Goal: Find specific page/section: Find specific page/section

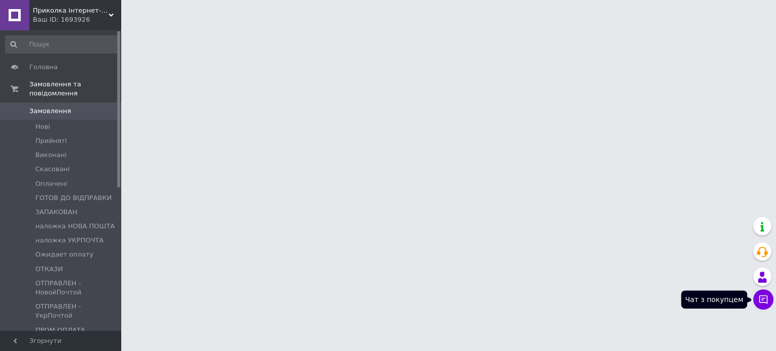
click at [763, 302] on icon at bounding box center [763, 299] width 10 height 10
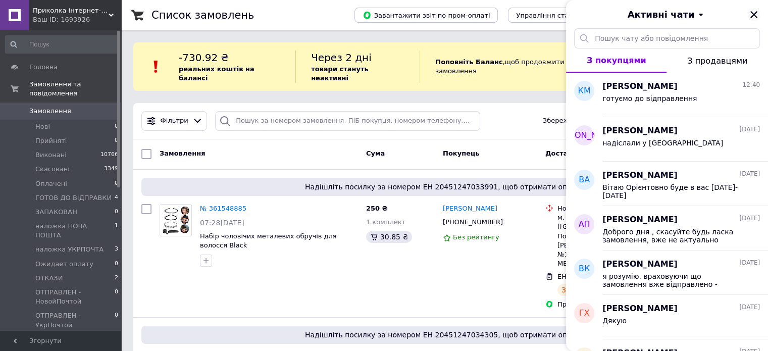
click at [755, 12] on icon "Закрити" at bounding box center [754, 14] width 9 height 9
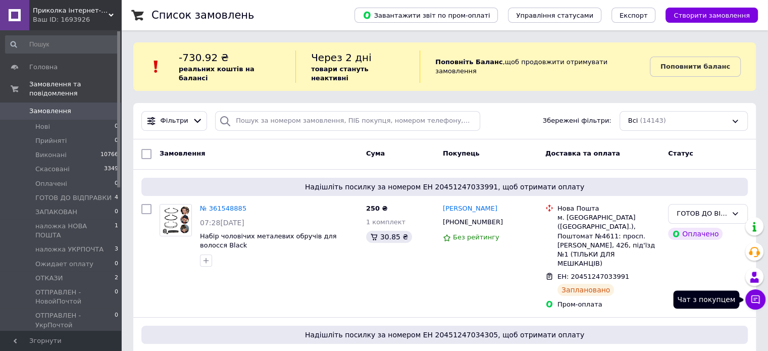
click at [753, 297] on icon at bounding box center [756, 299] width 10 height 10
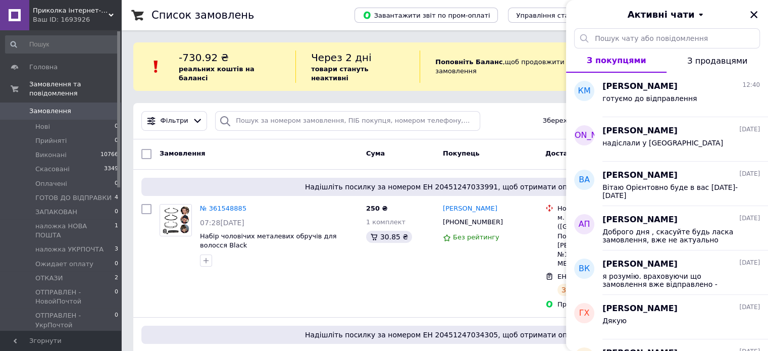
click at [702, 58] on span "З продавцями" at bounding box center [717, 61] width 60 height 10
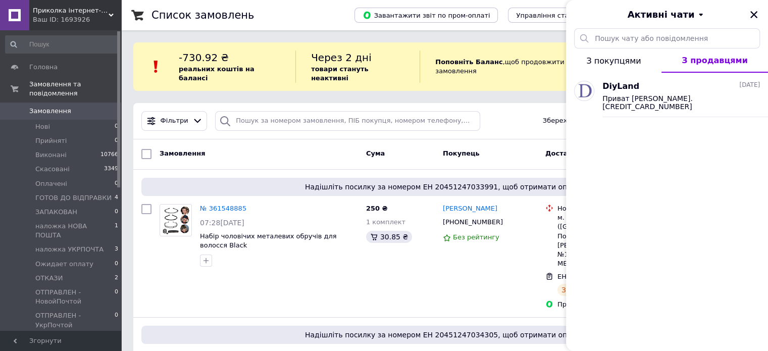
click at [600, 57] on span "З покупцями" at bounding box center [613, 61] width 55 height 10
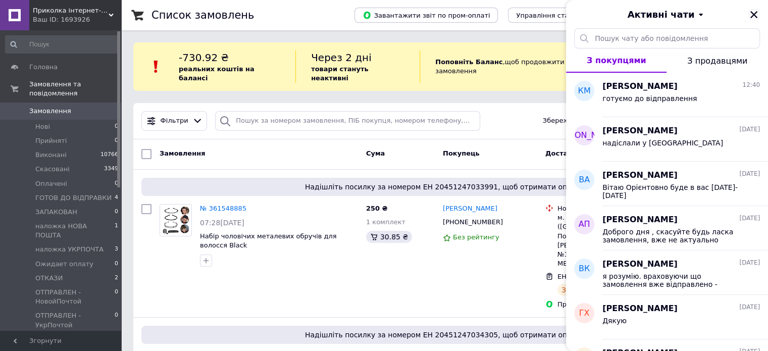
click at [754, 12] on icon "Закрити" at bounding box center [754, 14] width 9 height 9
